Goal: Transaction & Acquisition: Purchase product/service

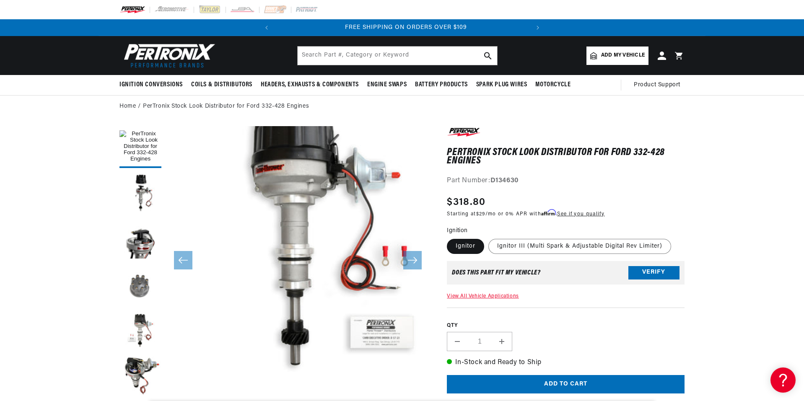
scroll to position [0, 254]
click at [135, 235] on button "Load image 3 in gallery view" at bounding box center [140, 239] width 42 height 42
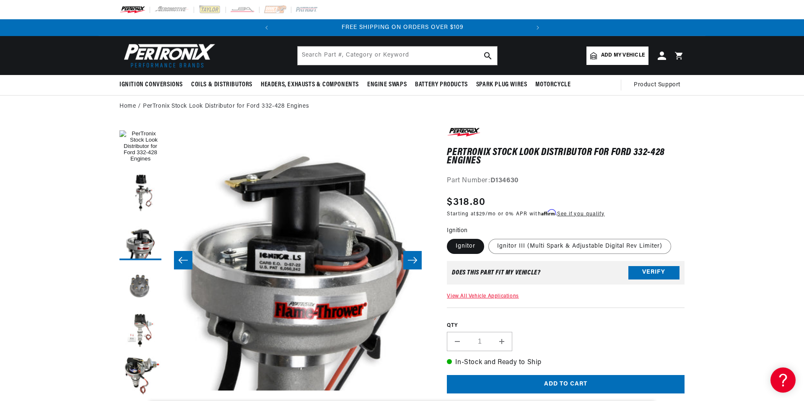
click at [141, 287] on button "Load image 4 in gallery view" at bounding box center [140, 285] width 42 height 42
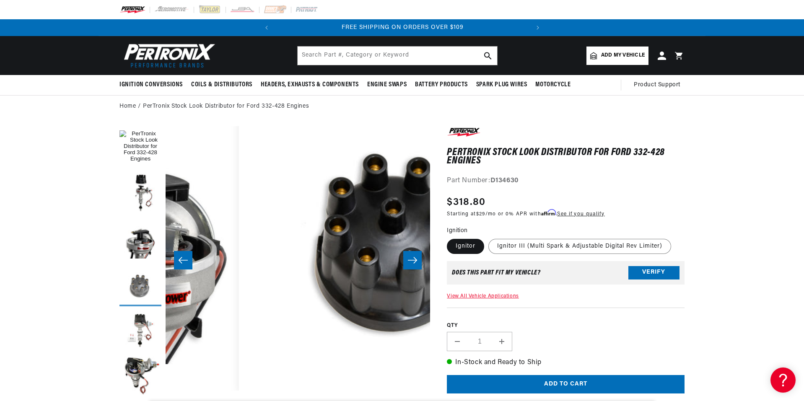
scroll to position [26, 794]
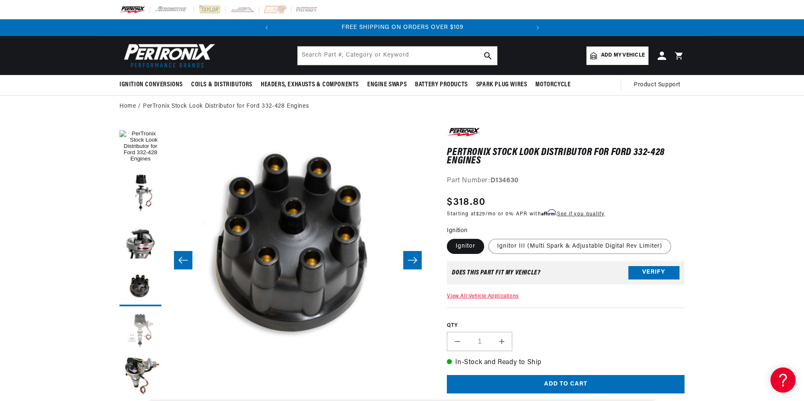
click at [141, 330] on button "Load image 5 in gallery view" at bounding box center [140, 331] width 42 height 42
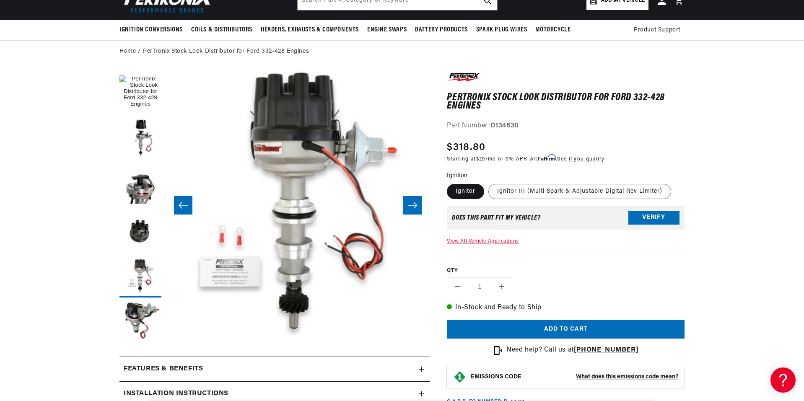
scroll to position [56, 0]
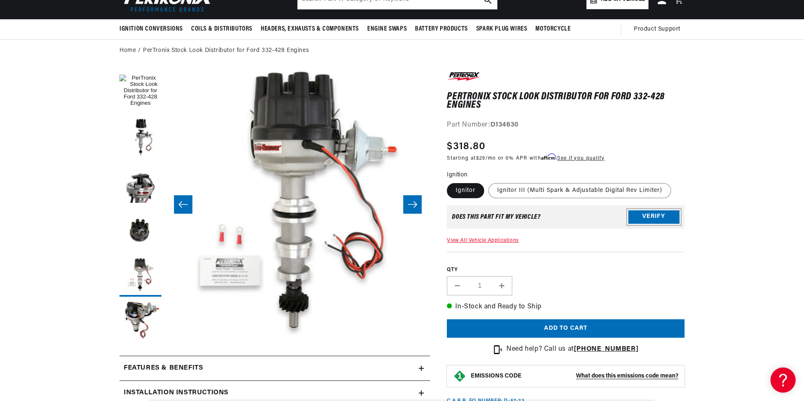
click at [651, 215] on button "Verify" at bounding box center [653, 216] width 51 height 13
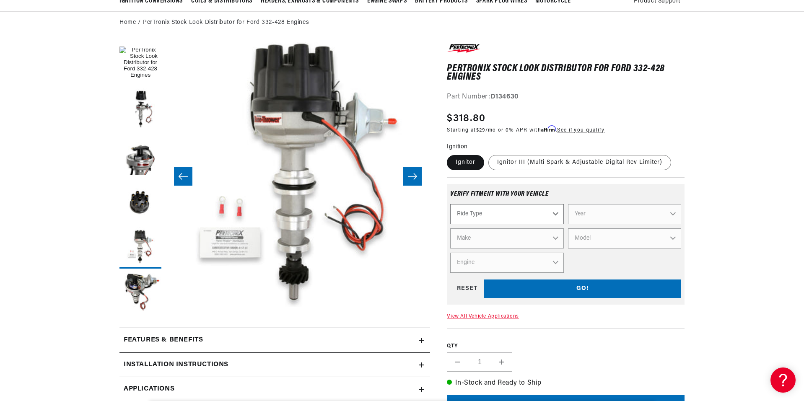
scroll to position [0, 254]
click at [474, 226] on div "Ride Type Automotive Agricultural Industrial Marine Motorcycle Year Make Model …" at bounding box center [565, 238] width 231 height 69
click at [481, 211] on select "Ride Type Automotive Agricultural Industrial Marine Motorcycle" at bounding box center [506, 214] width 113 height 20
select select "Automotive"
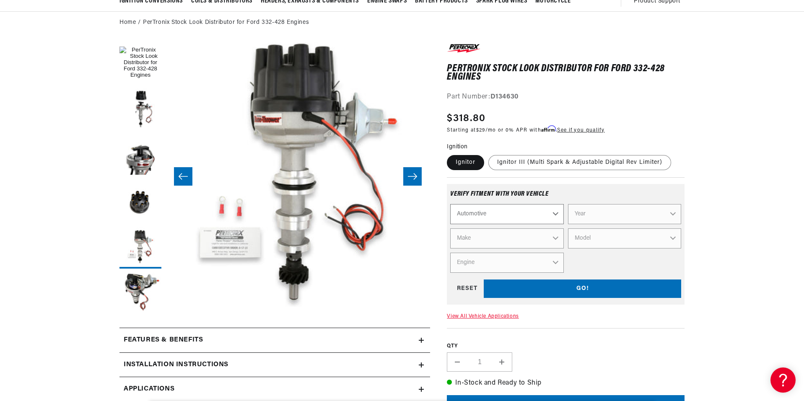
click at [450, 204] on select "Ride Type Automotive Agricultural Industrial Marine Motorcycle" at bounding box center [506, 214] width 113 height 20
select select "Automotive"
click at [674, 212] on select "Year 2026 2025 2024 2023 2022 2021 2020 2019 2018 2017 2016 2015 2014 2013 2012…" at bounding box center [624, 214] width 113 height 20
select select "1960"
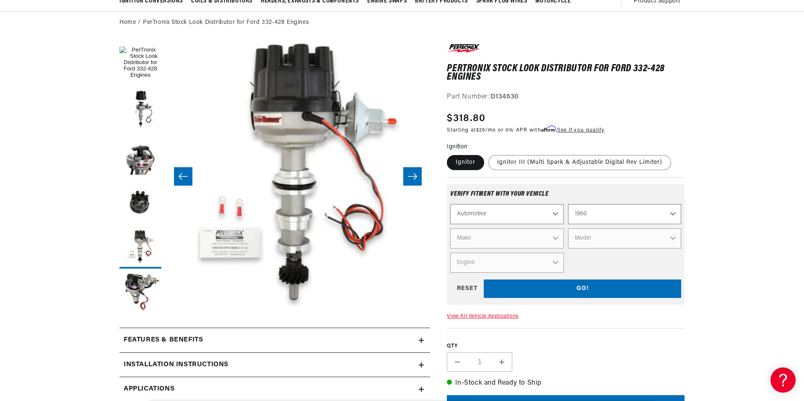
click at [568, 204] on select "Year 2026 2025 2024 2023 2022 2021 2020 2019 2018 2017 2016 2015 2014 2013 2012…" at bounding box center [624, 214] width 113 height 20
select select "1960"
click at [554, 236] on select "Make Alfa Romeo American Motors Aston Martin Austin Austin Healey Buick Cadilla…" at bounding box center [506, 238] width 113 height 20
select select "Ford"
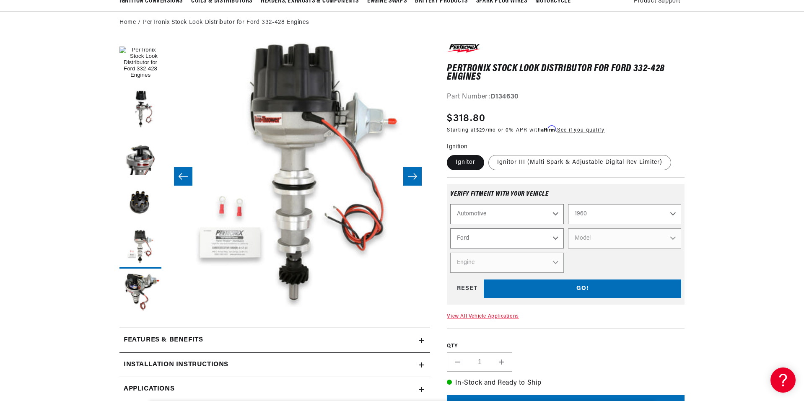
click at [450, 228] on select "Make Alfa Romeo American Motors Aston Martin Austin Austin Healey Buick Cadilla…" at bounding box center [506, 238] width 113 height 20
select select "Ford"
click at [673, 235] on select "Model Country Sedan Country Squire Courier Sedan Delivery Custom 300 F-100 F-25…" at bounding box center [624, 238] width 113 height 20
select select "Thunderbird"
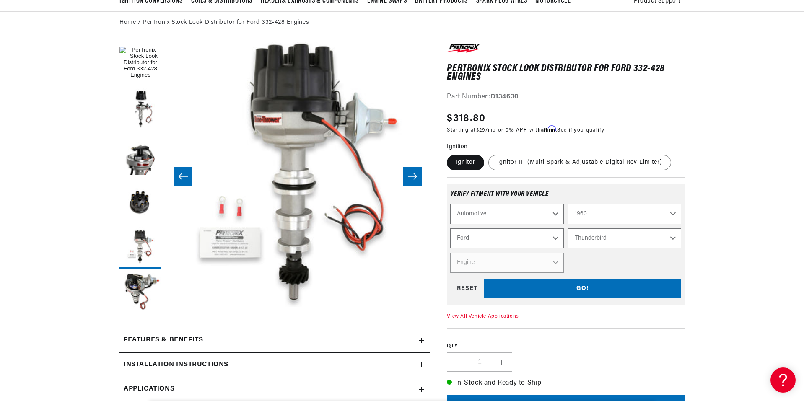
click at [568, 228] on select "Model Country Sedan Country Squire Courier Sedan Delivery Custom 300 F-100 F-25…" at bounding box center [624, 238] width 113 height 20
select select "Thunderbird"
click at [557, 262] on select "Engine 6.4L 6.6L 7.5L 292cid / 4.8L 332cid / 5.4L 352cid / 5.8L 430cid / 7.0L" at bounding box center [506, 263] width 113 height 20
select select "352cid-5.8L"
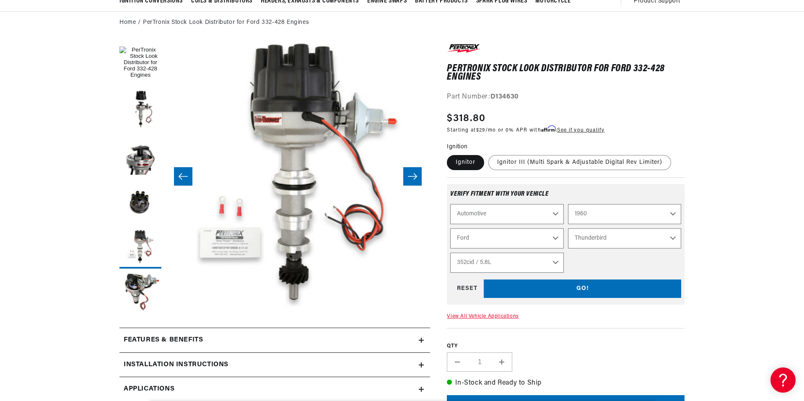
click at [450, 253] on select "Engine 6.4L 6.6L 7.5L 292cid / 4.8L 332cid / 5.4L 352cid / 5.8L 430cid / 7.0L" at bounding box center [506, 263] width 113 height 20
select select "Engine"
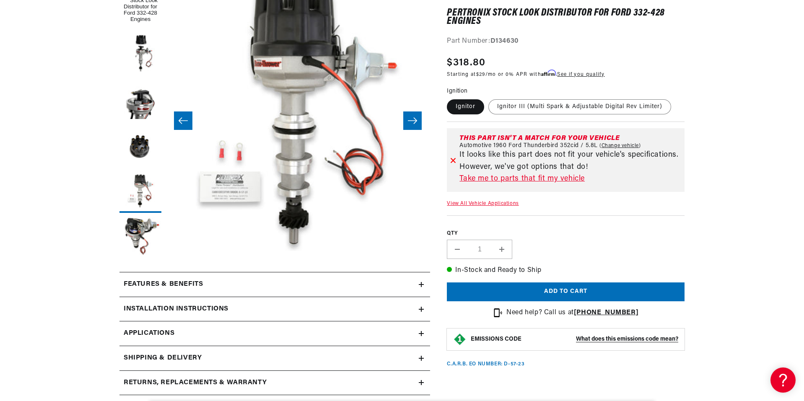
scroll to position [0, 254]
click at [516, 178] on link "Take me to parts that fit my vehicle" at bounding box center [570, 179] width 222 height 12
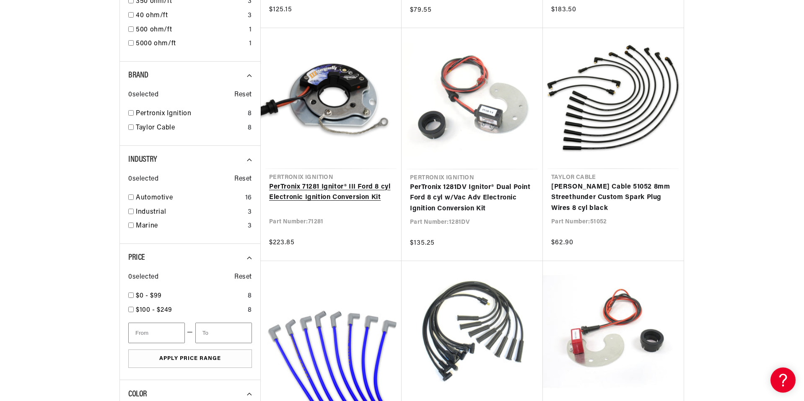
scroll to position [0, 254]
click at [318, 188] on link "PerTronix 71281 Ignitor® III Ford 8 cyl Electronic Ignition Conversion Kit" at bounding box center [331, 192] width 124 height 21
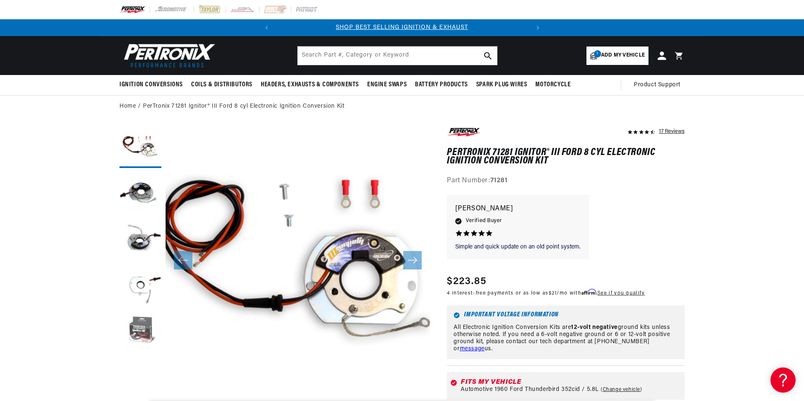
click at [141, 325] on button "Load image 5 in gallery view" at bounding box center [140, 331] width 42 height 42
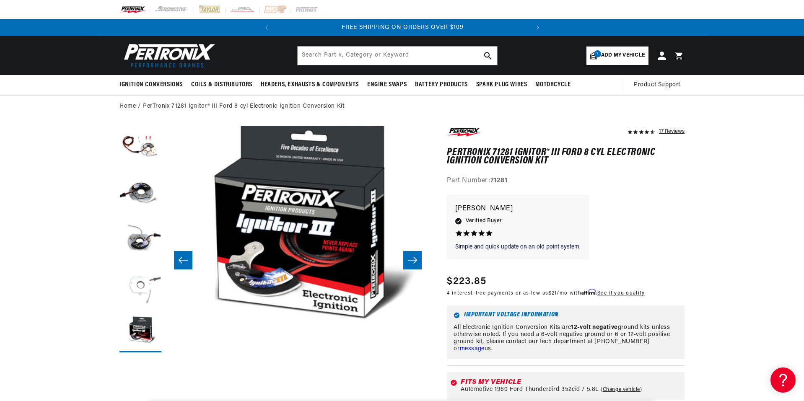
click at [142, 285] on button "Load image 4 in gallery view" at bounding box center [140, 285] width 42 height 42
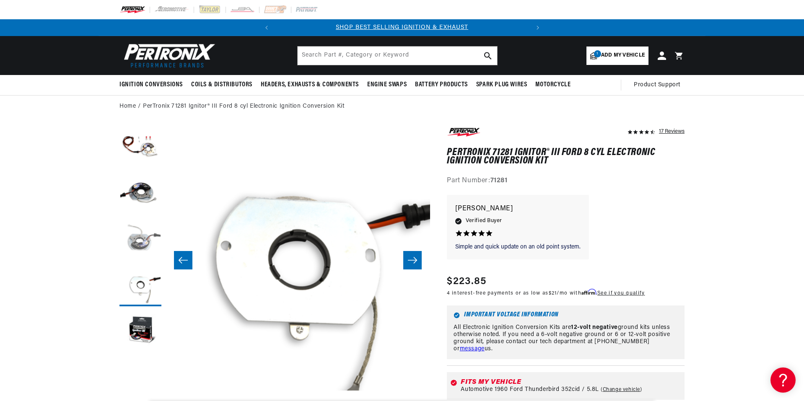
click at [144, 241] on button "Load image 3 in gallery view" at bounding box center [140, 239] width 42 height 42
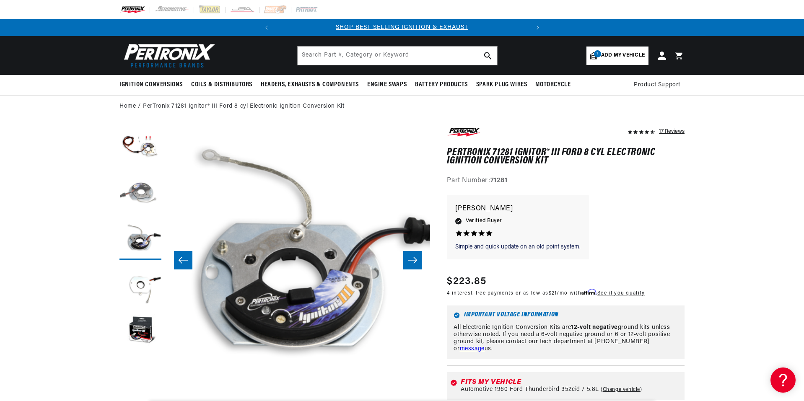
click at [143, 194] on button "Load image 2 in gallery view" at bounding box center [140, 193] width 42 height 42
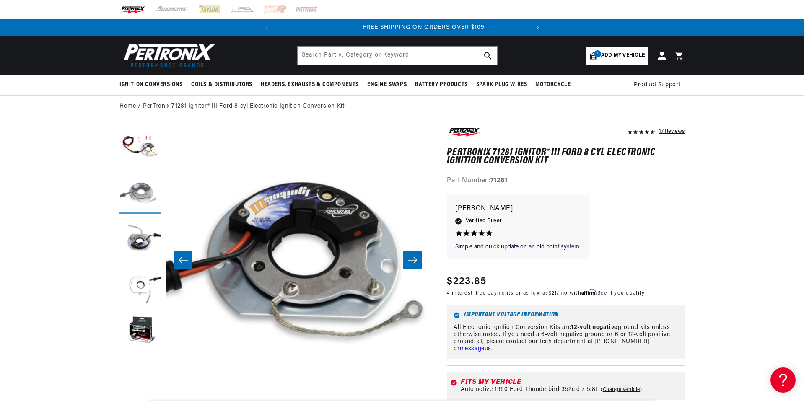
scroll to position [0, 254]
click at [150, 148] on button "Load image 1 in gallery view" at bounding box center [140, 147] width 42 height 42
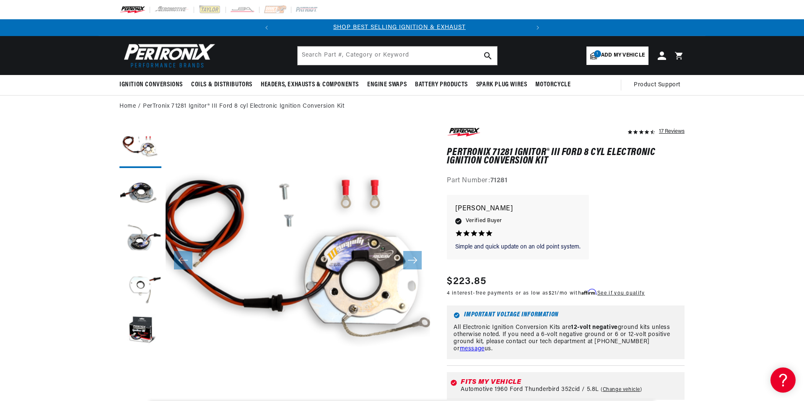
scroll to position [0, 0]
